Goal: Communication & Community: Connect with others

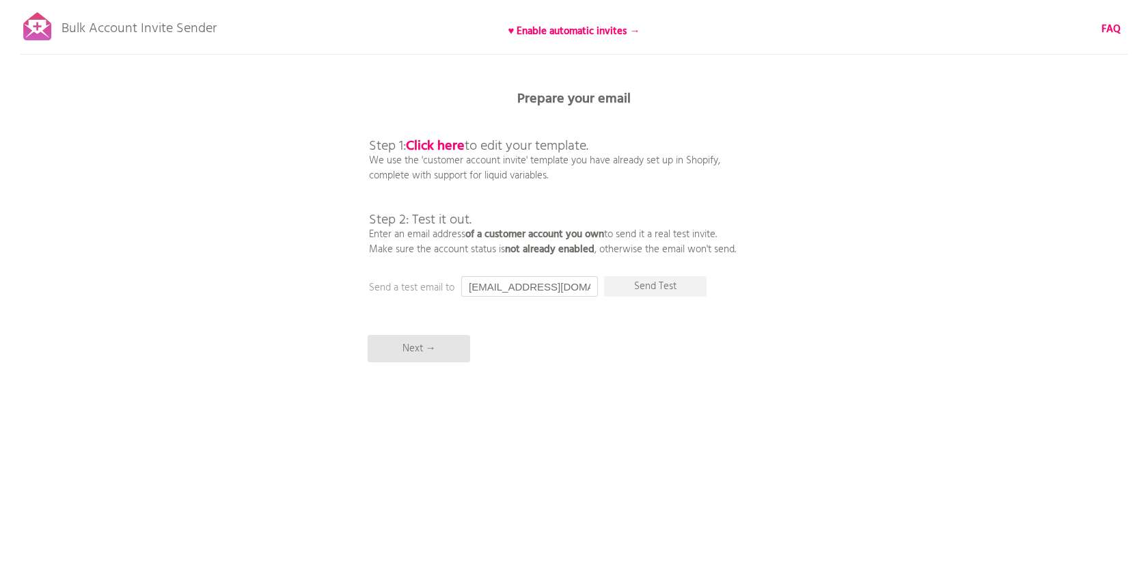
click at [567, 290] on input "[EMAIL_ADDRESS][DOMAIN_NAME]" at bounding box center [529, 286] width 137 height 20
click at [679, 288] on p "Send Test" at bounding box center [655, 286] width 102 height 20
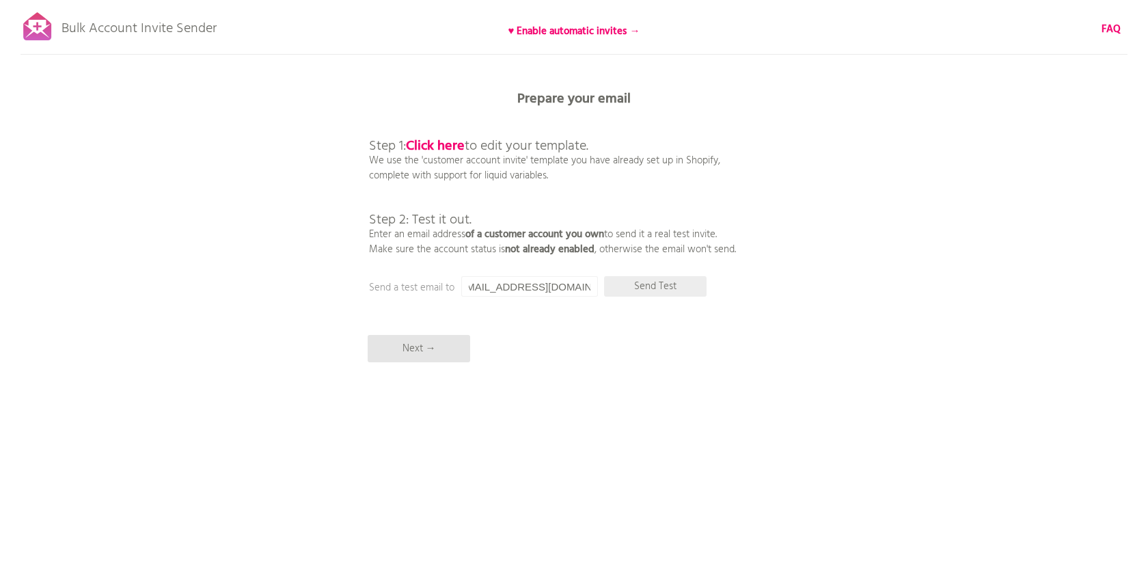
scroll to position [0, 0]
click at [544, 285] on input "[EMAIL_ADDRESS][DOMAIN_NAME]" at bounding box center [529, 286] width 137 height 20
click at [566, 262] on div "Bulk Account Invite Sender ♥ Enable automatic invites → FAQ Synced all customer…" at bounding box center [574, 239] width 1148 height 478
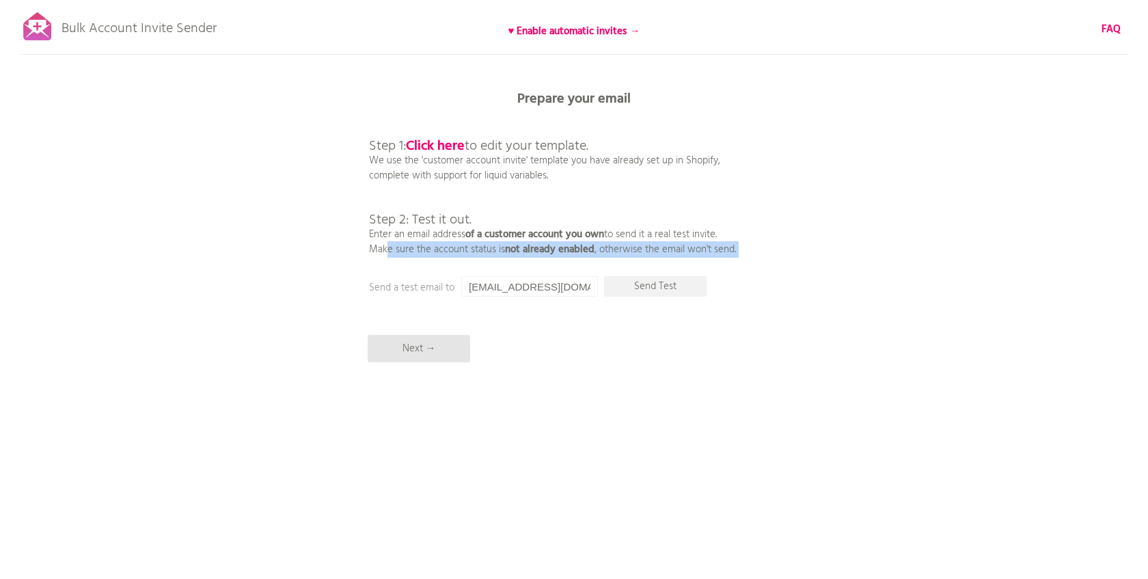
click at [566, 262] on div "Bulk Account Invite Sender ♥ Enable automatic invites → FAQ Synced all customer…" at bounding box center [574, 239] width 1148 height 478
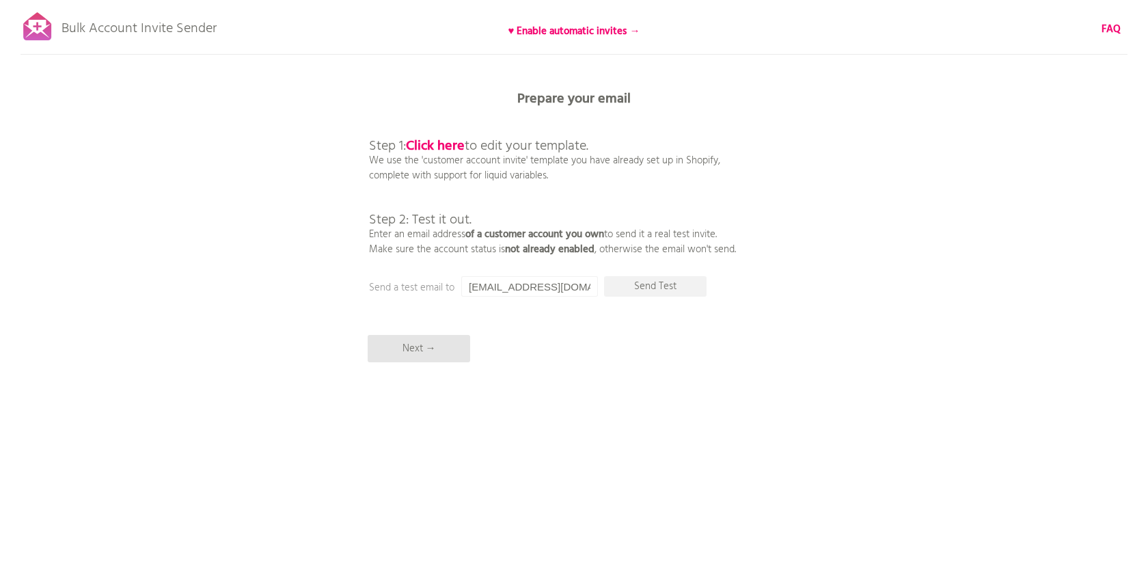
click at [545, 285] on input "[EMAIL_ADDRESS][DOMAIN_NAME]" at bounding box center [529, 286] width 137 height 20
click at [544, 285] on input "[EMAIL_ADDRESS][DOMAIN_NAME]" at bounding box center [529, 286] width 137 height 20
type input "w"
click at [438, 353] on p "Next →" at bounding box center [419, 348] width 102 height 27
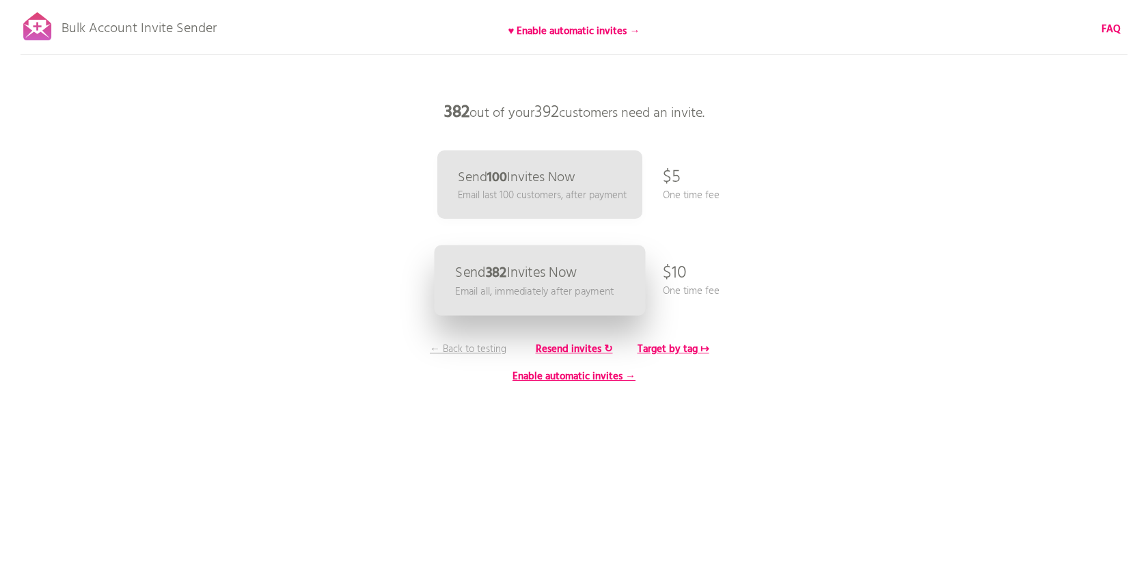
click at [577, 270] on p "Send 382 Invites Now" at bounding box center [516, 273] width 122 height 14
